Goal: Information Seeking & Learning: Learn about a topic

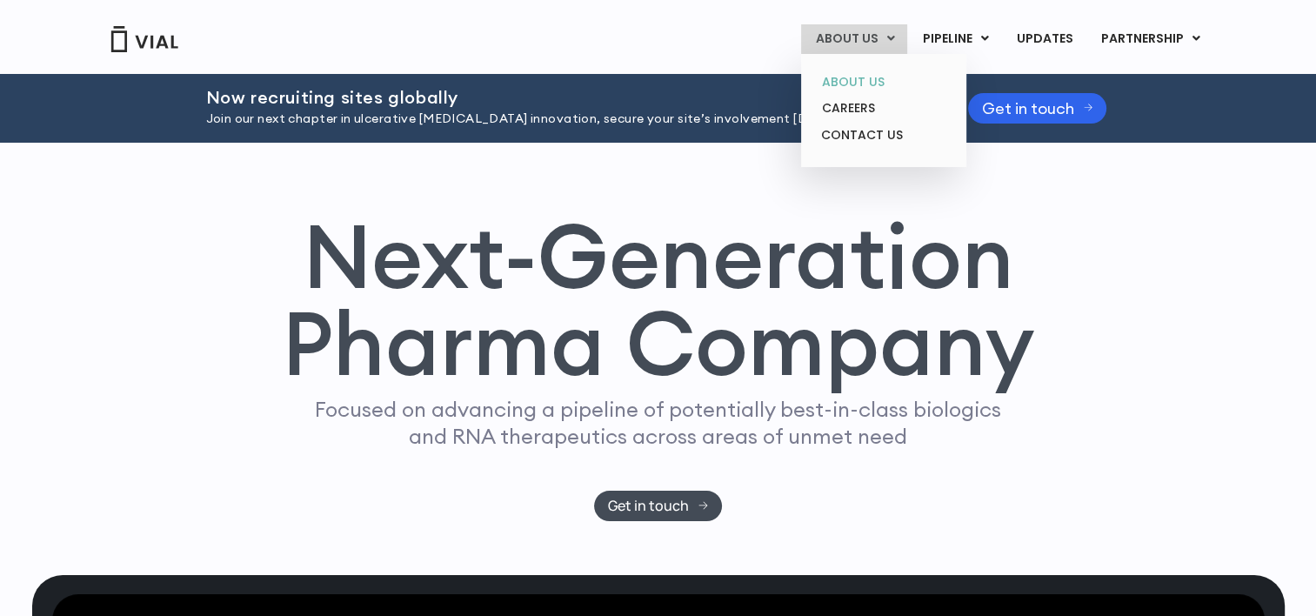
click at [850, 78] on link "ABOUT US" at bounding box center [883, 82] width 152 height 27
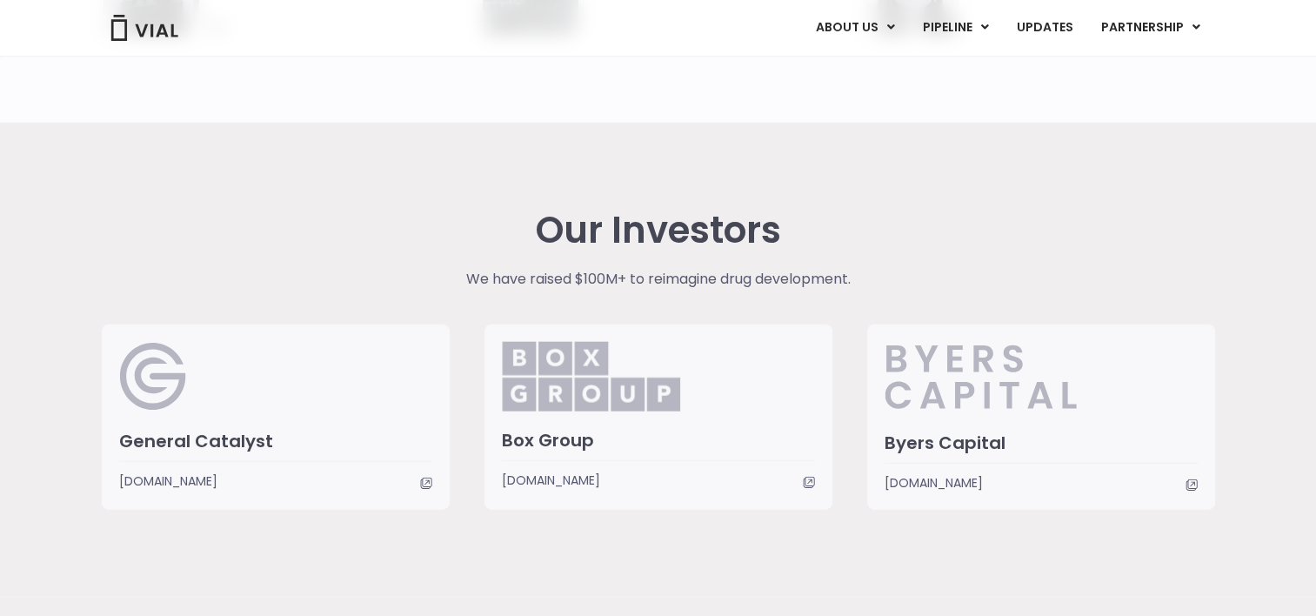
scroll to position [3816, 0]
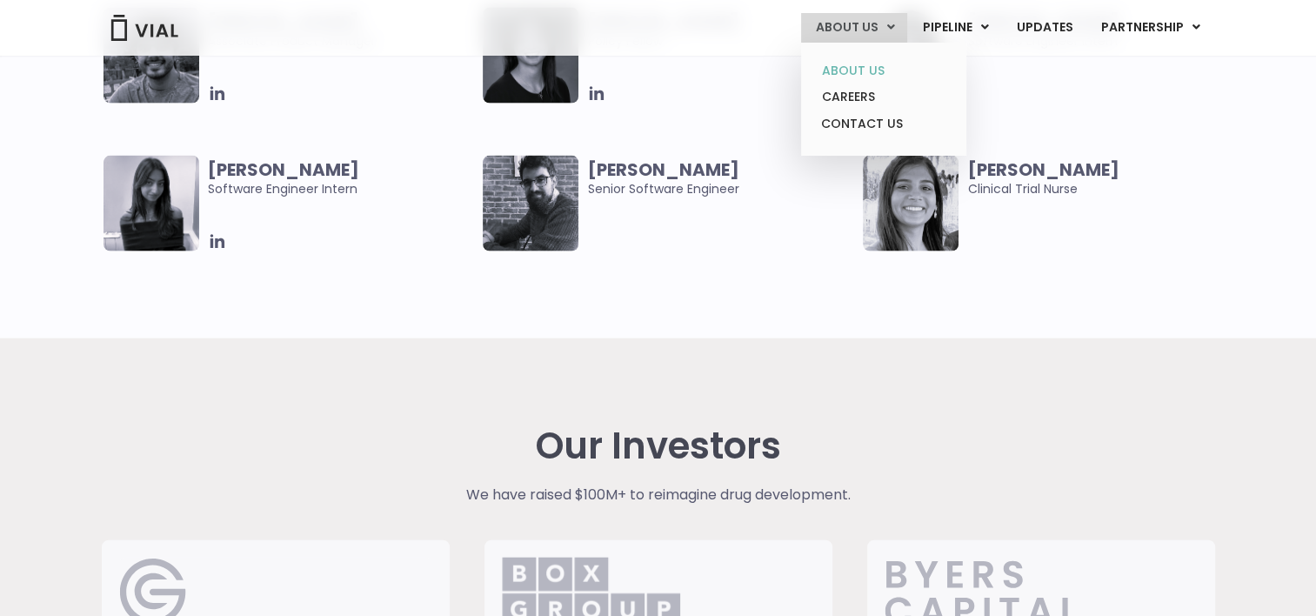
click at [861, 70] on link "ABOUT US" at bounding box center [883, 70] width 152 height 27
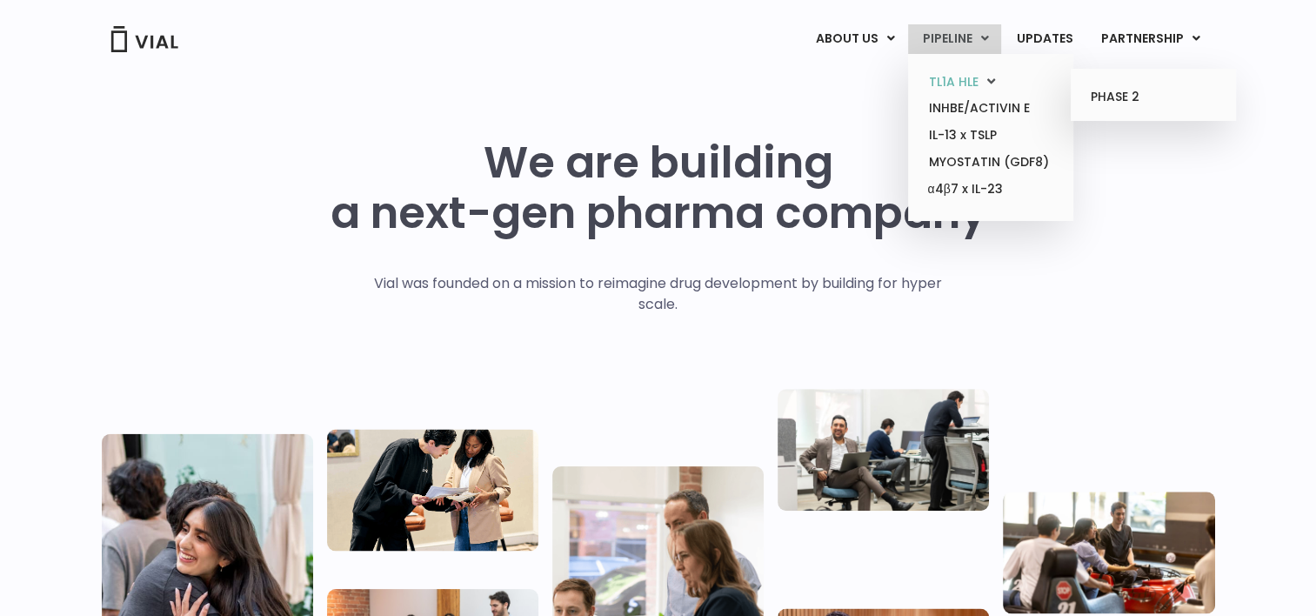
click at [948, 80] on link "TL1A HLE" at bounding box center [990, 82] width 152 height 27
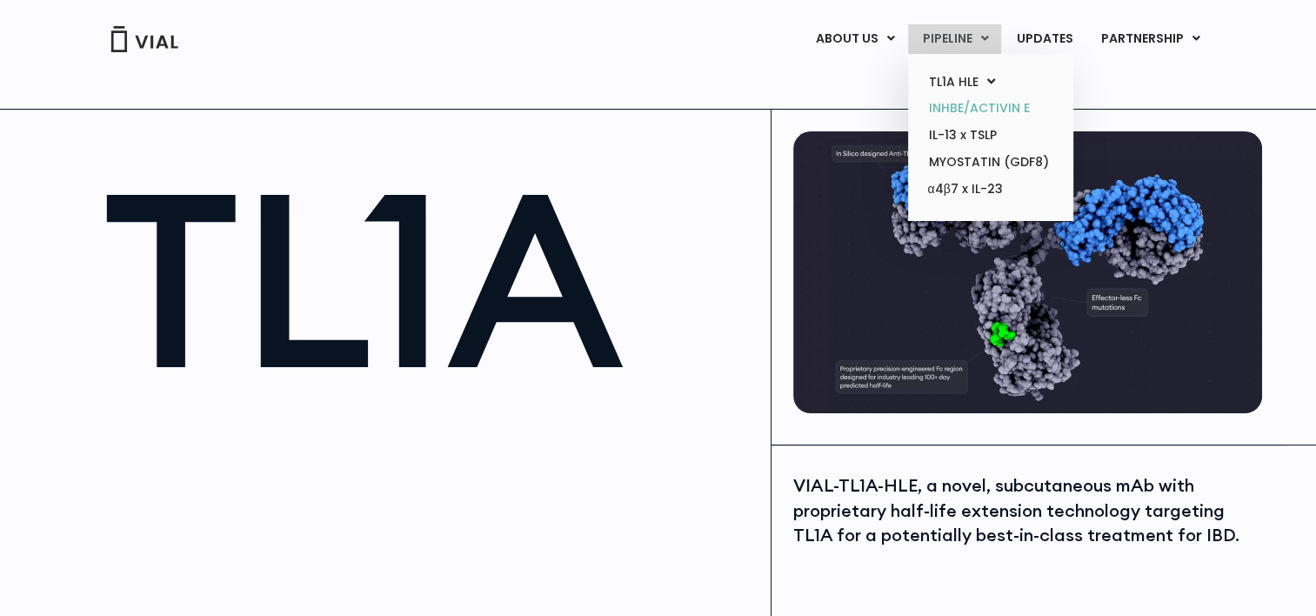
click at [957, 115] on link "INHBE/ACTIVIN E" at bounding box center [990, 108] width 152 height 27
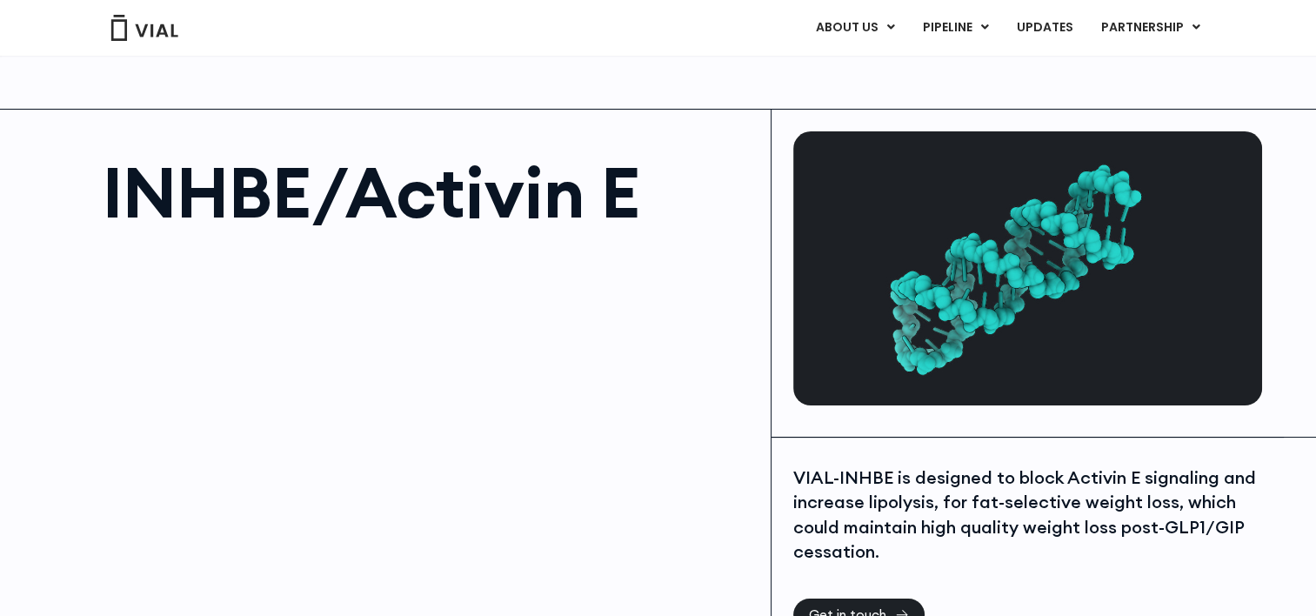
scroll to position [538, 0]
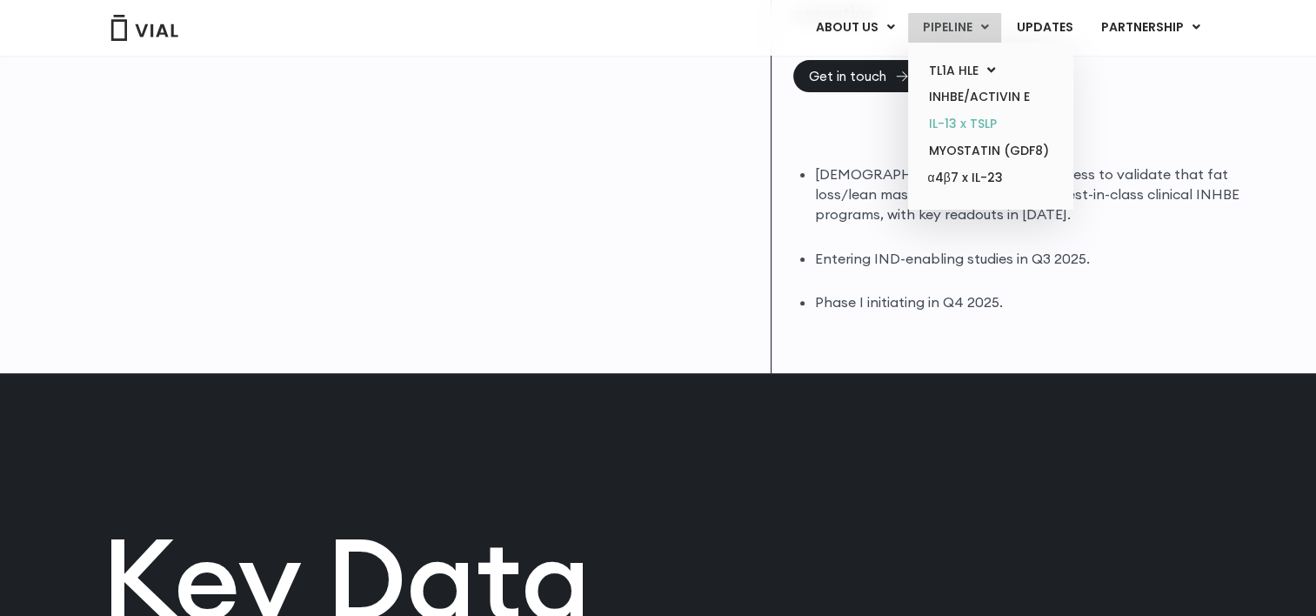
click at [956, 123] on link "IL-13 x TSLP" at bounding box center [990, 123] width 152 height 27
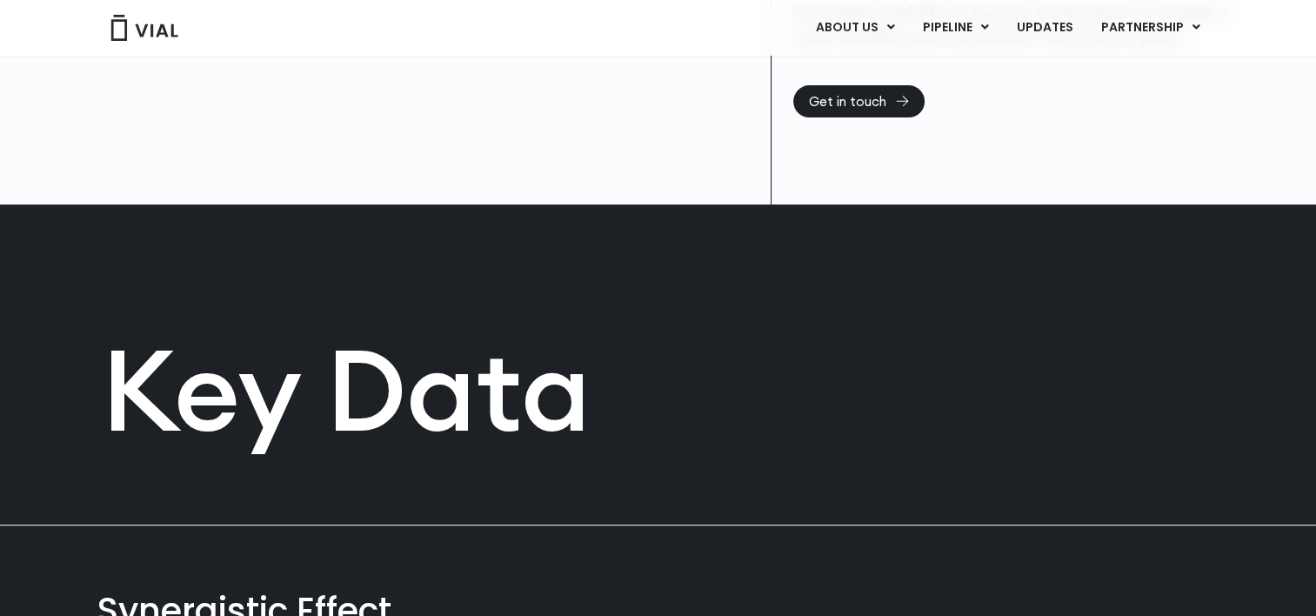
scroll to position [961, 0]
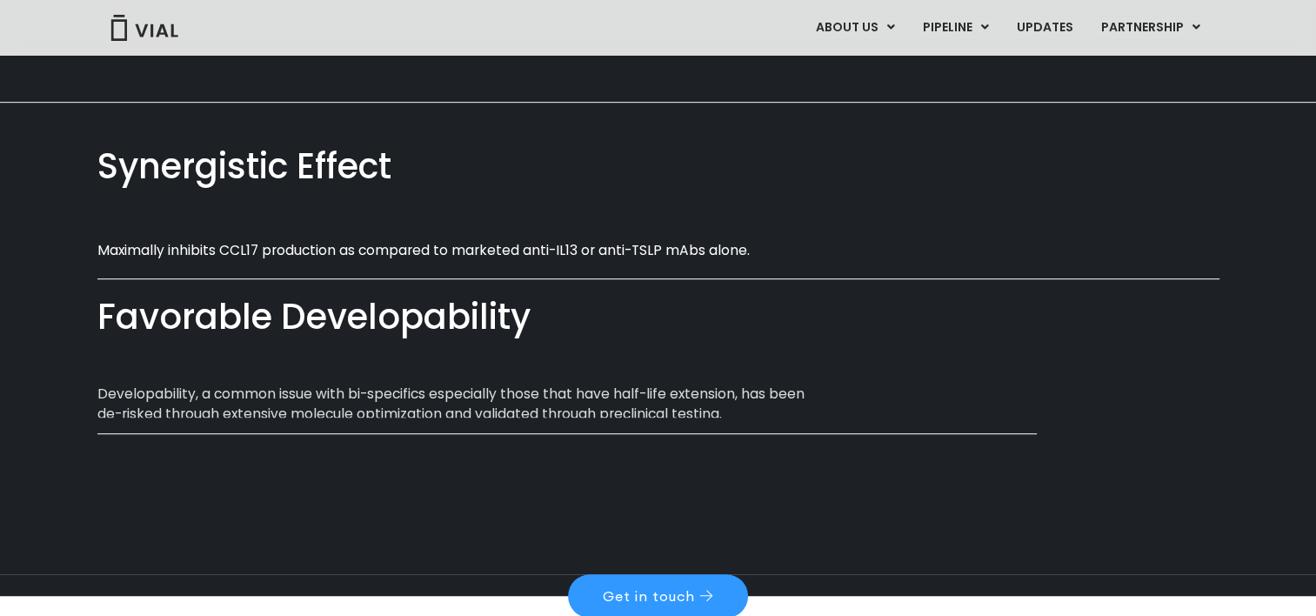
click at [713, 400] on p "Developability, a common issue with bi-specifics especially those that have hal…" at bounding box center [461, 404] width 729 height 41
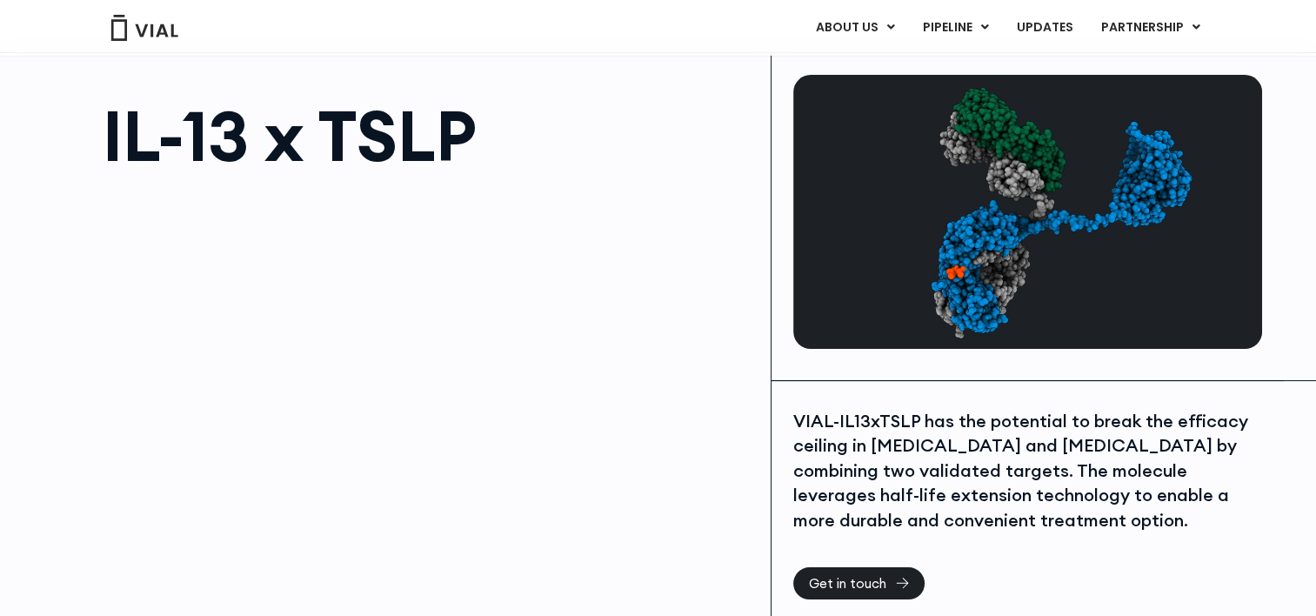
scroll to position [22, 0]
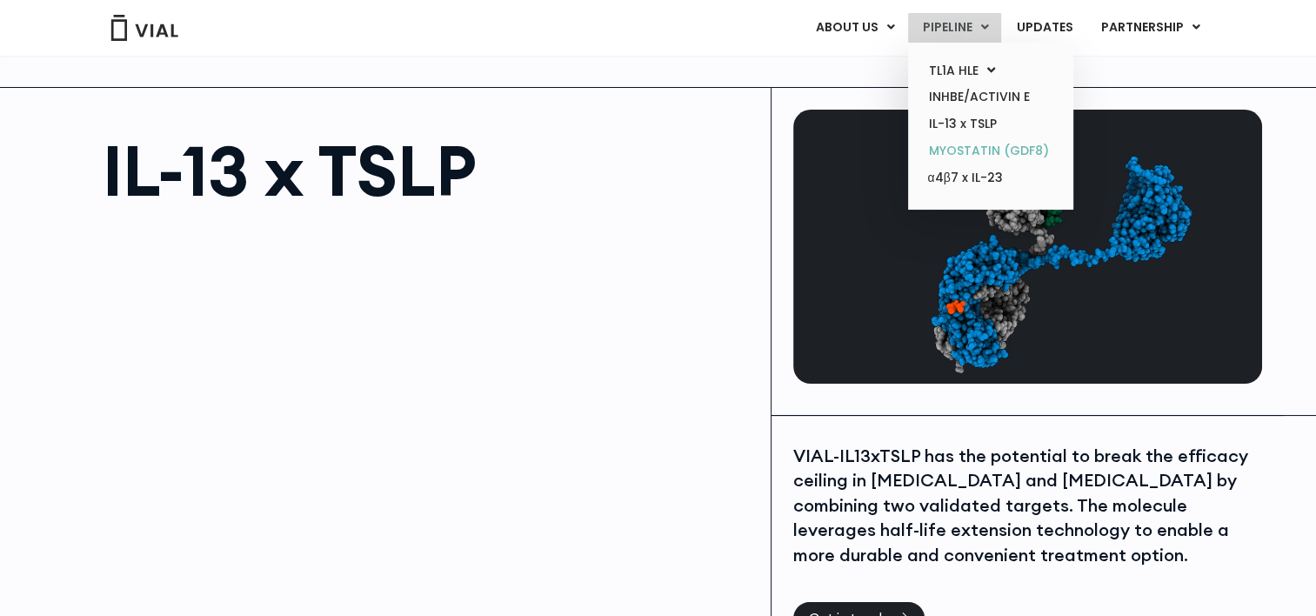
click at [967, 152] on link "MYOSTATIN (GDF8)" at bounding box center [990, 150] width 152 height 27
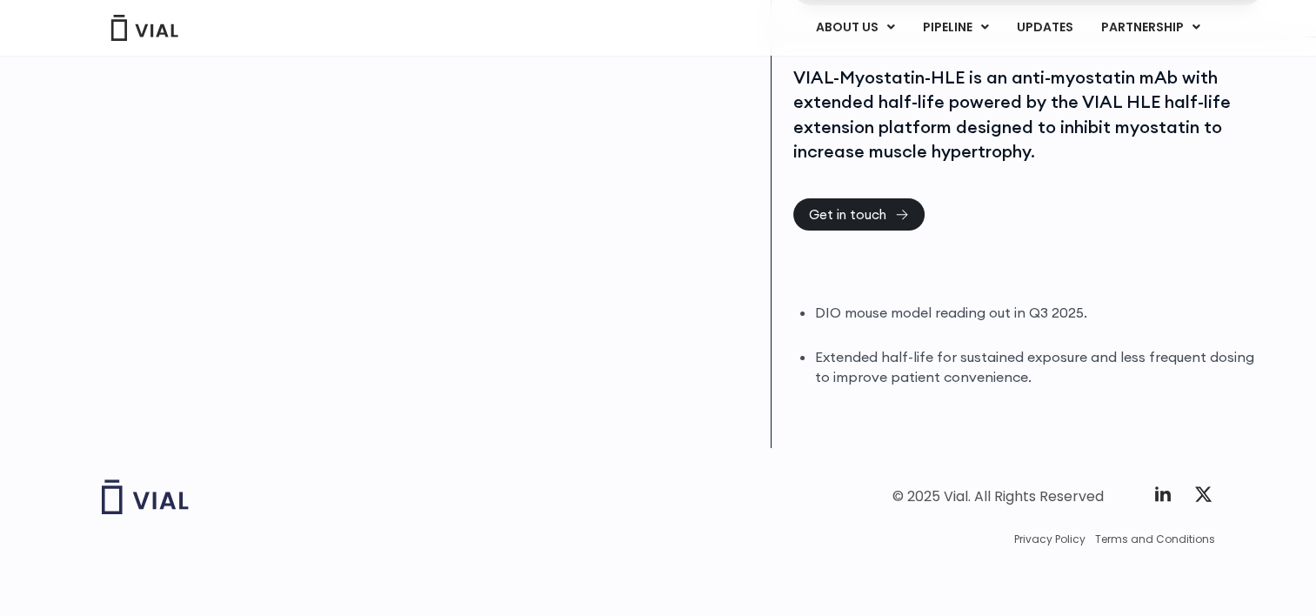
scroll to position [346, 0]
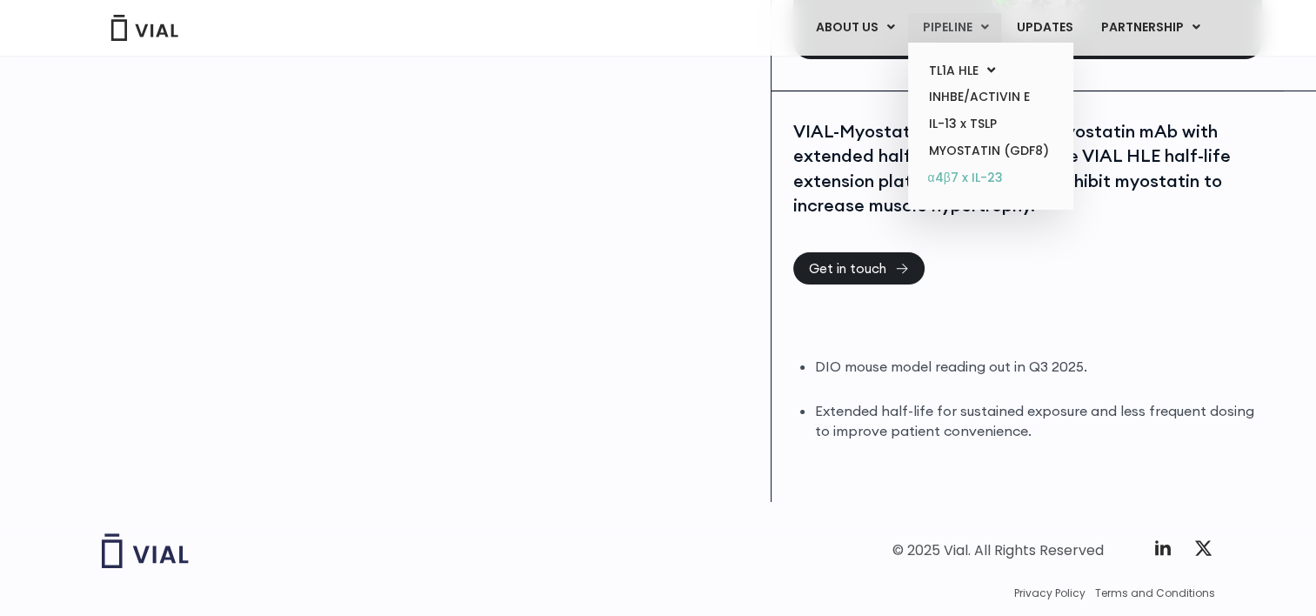
click at [965, 177] on link "α4β7 x IL-23" at bounding box center [990, 178] width 152 height 28
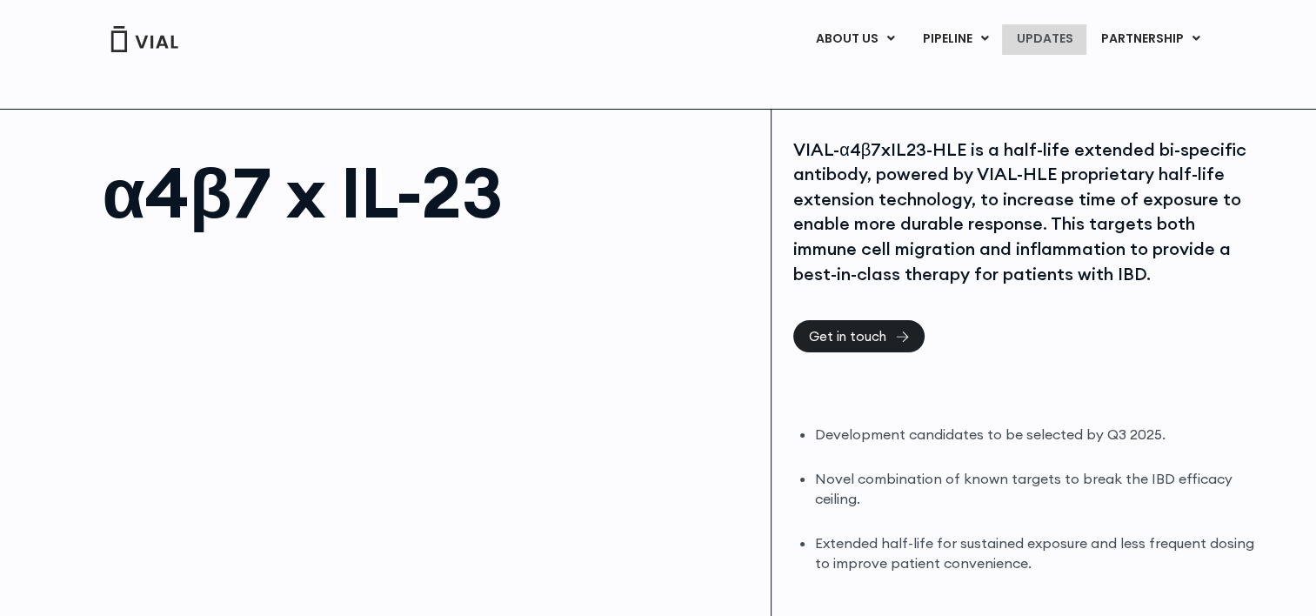
click at [1054, 41] on link "UPDATES" at bounding box center [1043, 39] width 83 height 30
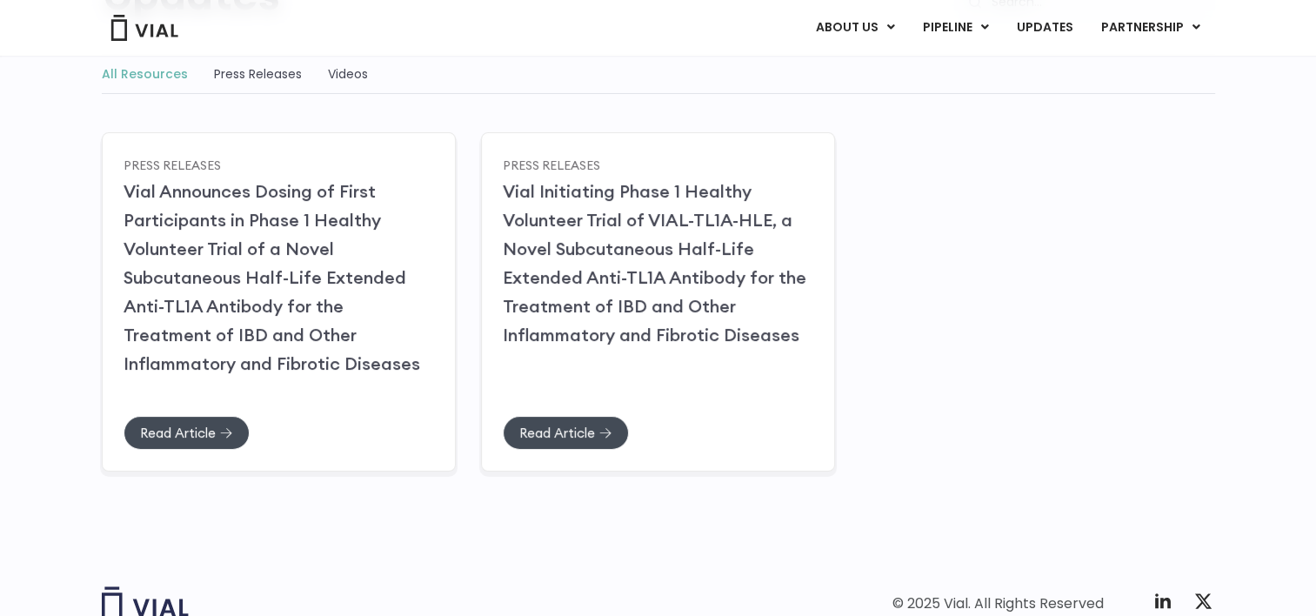
scroll to position [238, 0]
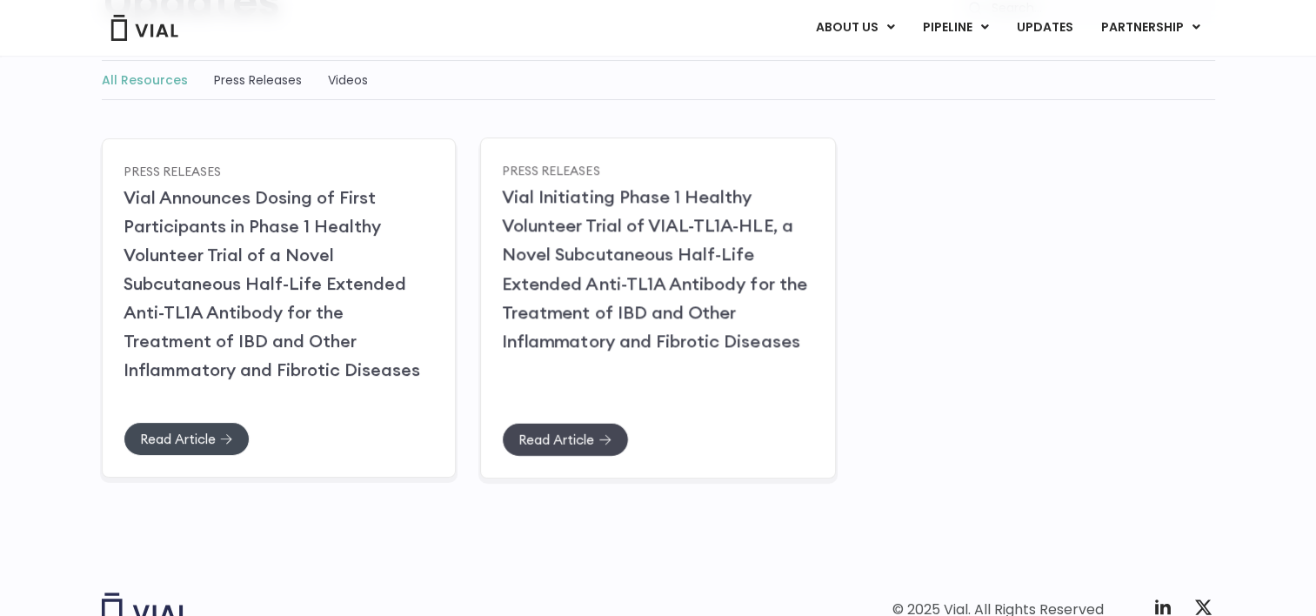
click at [571, 446] on link "Read Article" at bounding box center [565, 439] width 127 height 34
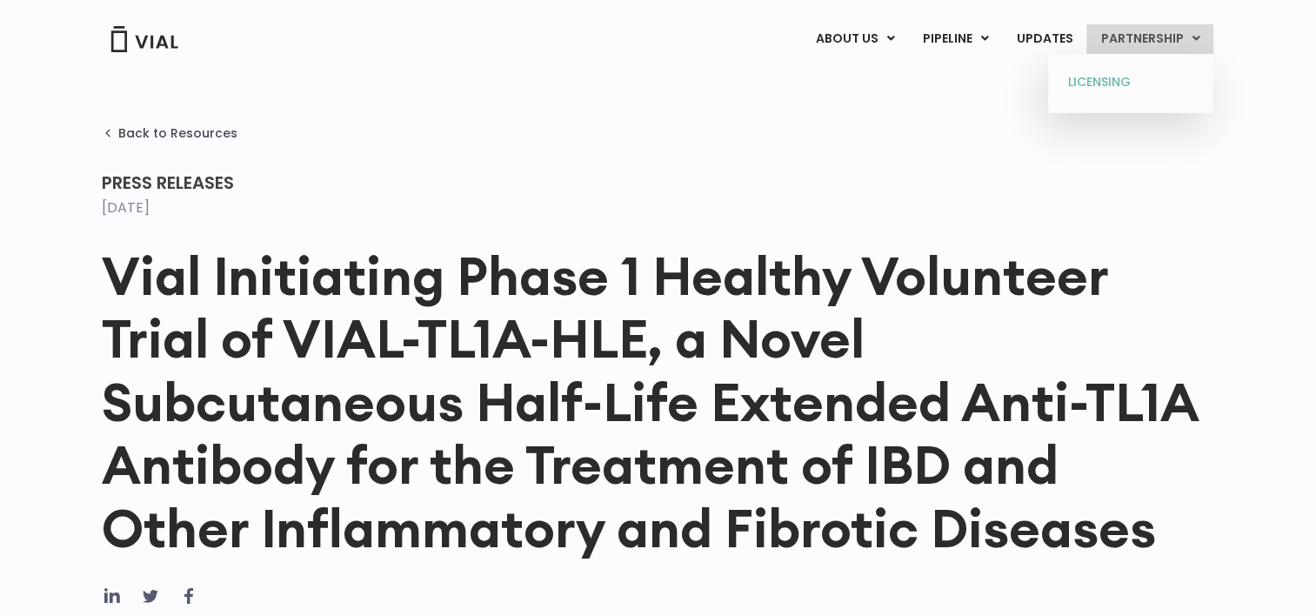
click at [1098, 80] on link "LICENSING" at bounding box center [1130, 83] width 152 height 28
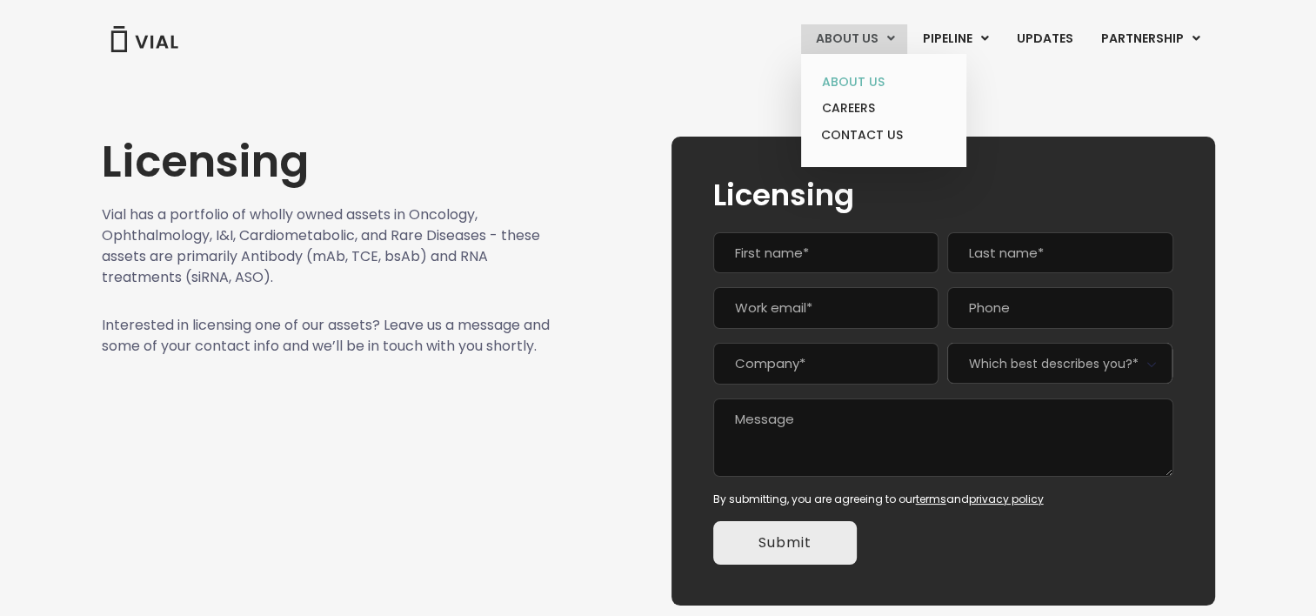
click at [850, 80] on link "ABOUT US" at bounding box center [883, 82] width 152 height 27
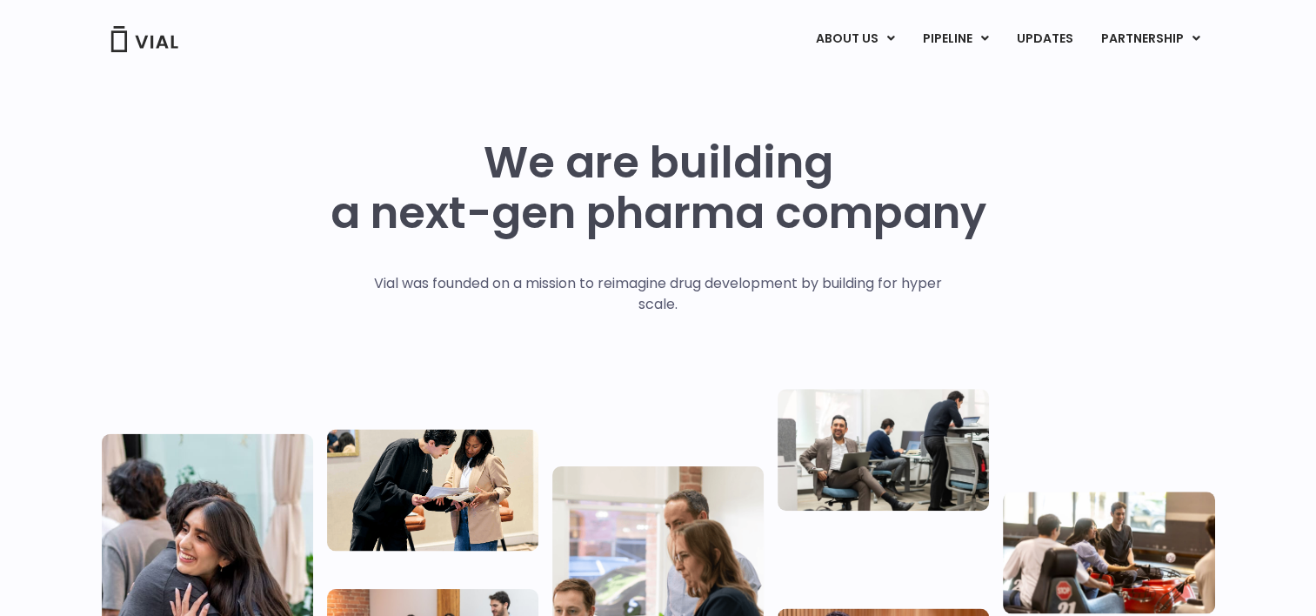
click at [154, 38] on img at bounding box center [145, 39] width 70 height 26
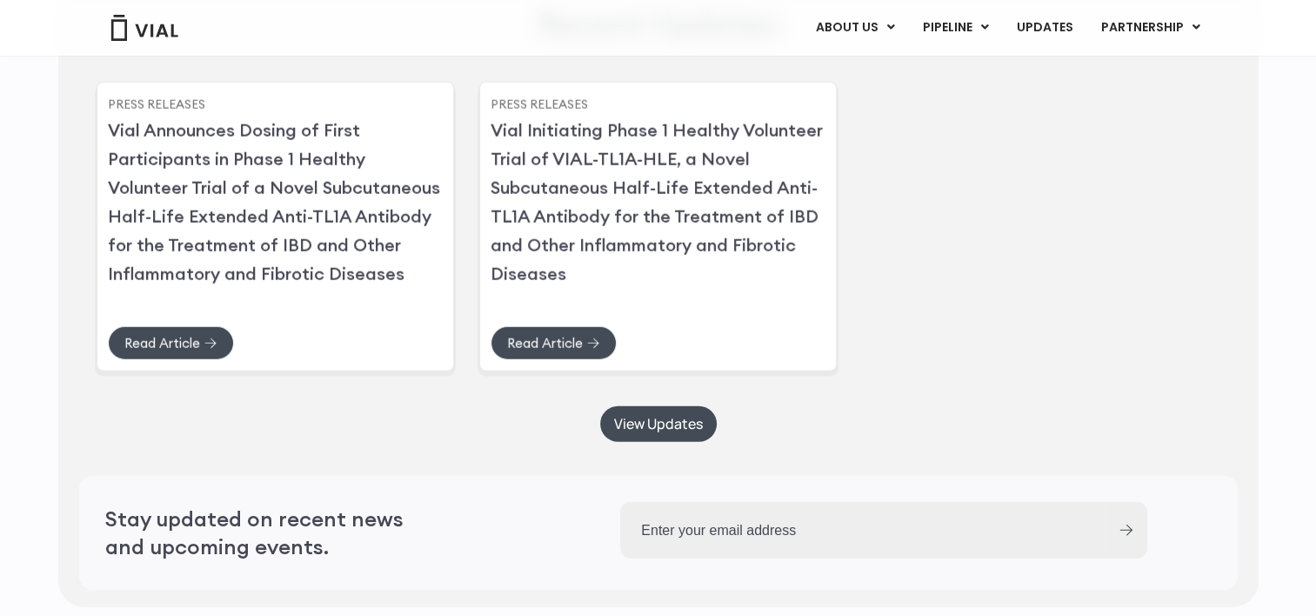
scroll to position [4846, 0]
